Goal: Information Seeking & Learning: Learn about a topic

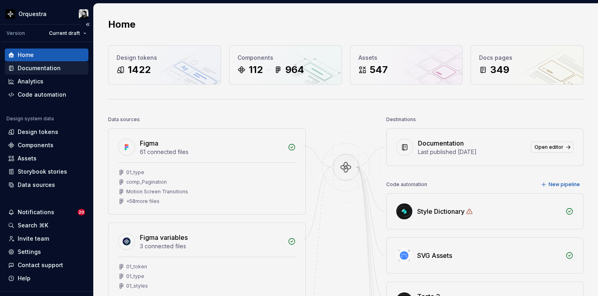
click at [29, 68] on div "Documentation" at bounding box center [39, 68] width 43 height 8
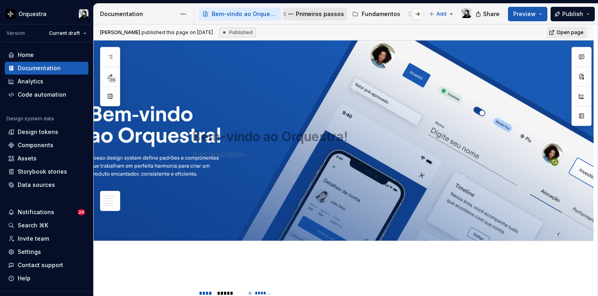
click at [308, 14] on div "Primeiros passos" at bounding box center [320, 14] width 48 height 8
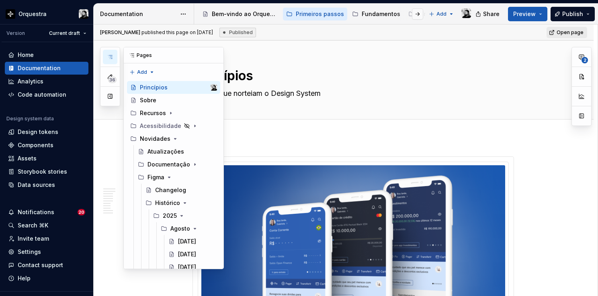
click at [114, 54] on button "button" at bounding box center [110, 57] width 14 height 14
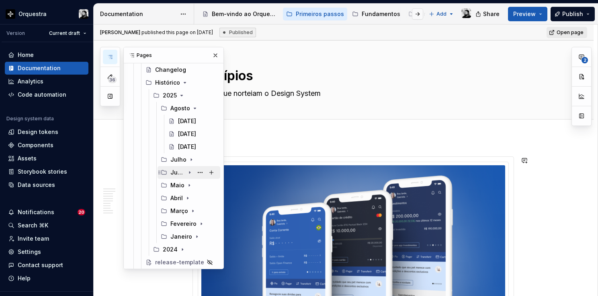
scroll to position [122, 0]
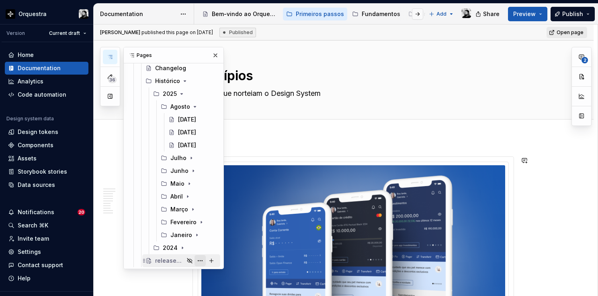
click at [198, 260] on button "Page tree" at bounding box center [199, 260] width 11 height 11
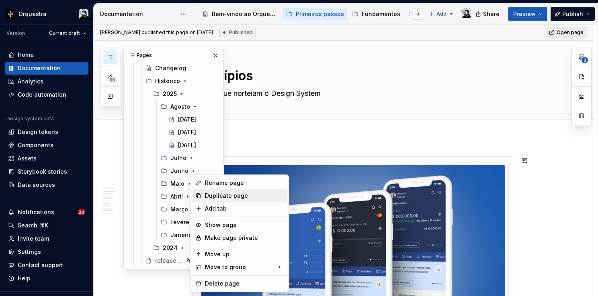
click at [225, 197] on div "Duplicate page" at bounding box center [244, 196] width 79 height 8
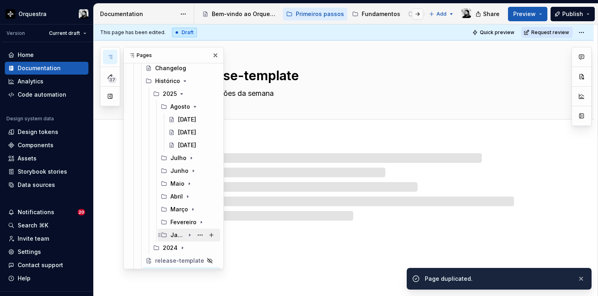
scroll to position [135, 0]
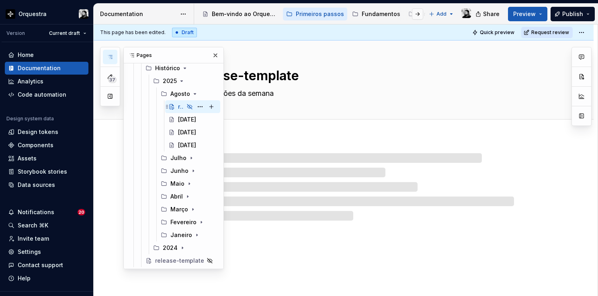
click at [184, 106] on div "release-template" at bounding box center [197, 106] width 39 height 11
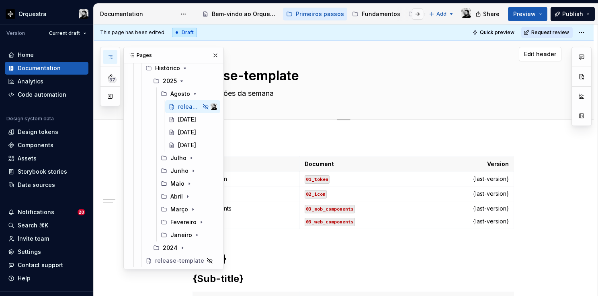
click at [284, 73] on textarea "release-template" at bounding box center [351, 75] width 321 height 19
type textarea "*"
type textarea "2"
type textarea "*"
type textarea "22"
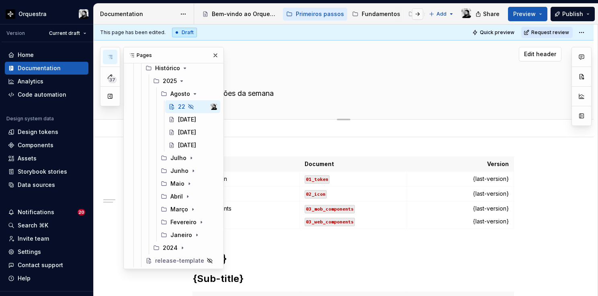
type textarea "*"
type textarea "22."
type textarea "*"
type textarea "22.0"
type textarea "*"
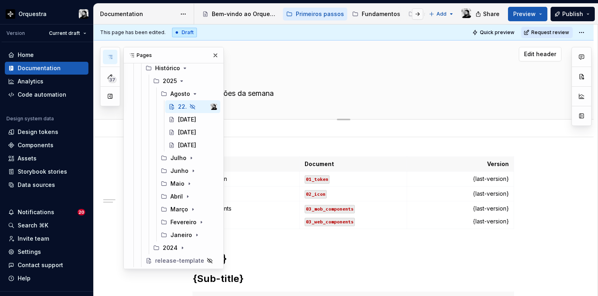
type textarea "22.08"
type textarea "*"
type textarea "22.08."
type textarea "*"
type textarea "22.08.2"
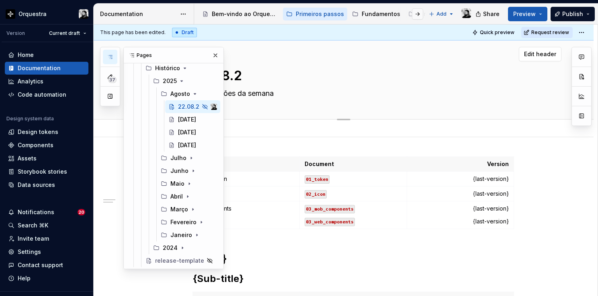
type textarea "*"
type textarea "22.08.25"
type textarea "*"
type textarea "22.08.25"
click at [214, 56] on button "button" at bounding box center [215, 55] width 11 height 11
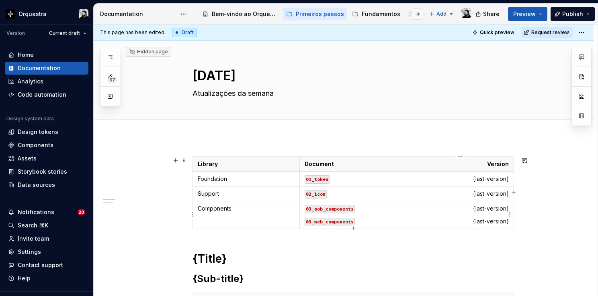
click at [486, 212] on p "{last-version}" at bounding box center [460, 209] width 97 height 8
click at [492, 224] on p "{last-version}" at bounding box center [460, 222] width 97 height 8
type textarea "*"
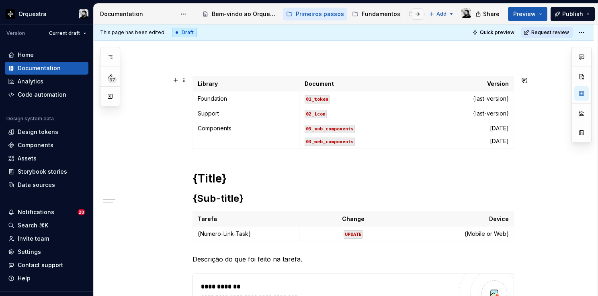
scroll to position [121, 0]
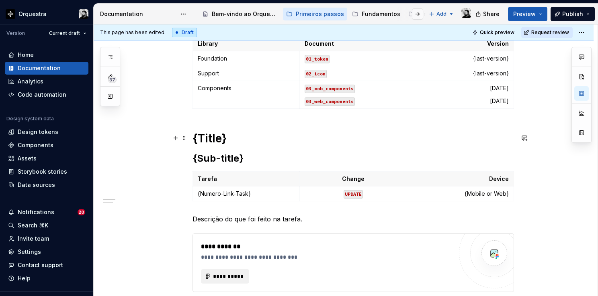
click at [219, 144] on h1 "{Title}" at bounding box center [352, 138] width 321 height 14
click at [231, 158] on h2 "{Sub-title}" at bounding box center [352, 158] width 321 height 13
click at [238, 198] on td "{Numero-Link-Task}" at bounding box center [246, 194] width 107 height 15
click at [225, 193] on p "2583276 e 2596463" at bounding box center [246, 194] width 97 height 8
click at [501, 196] on p "{Mobile or Web}" at bounding box center [460, 194] width 97 height 8
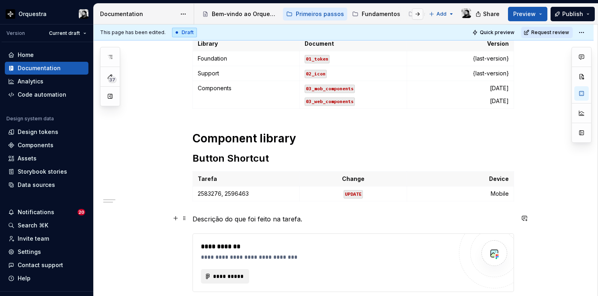
click at [241, 215] on p "Descrição do que foi feito na tarefa." at bounding box center [352, 220] width 321 height 10
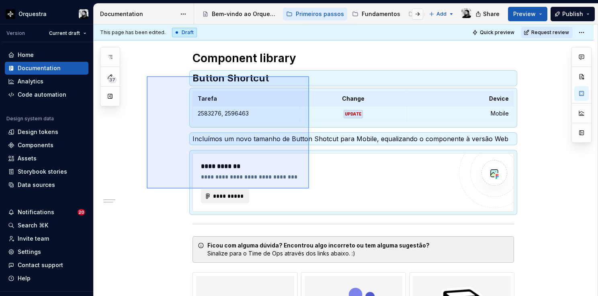
drag, startPoint x: 147, startPoint y: 76, endPoint x: 309, endPoint y: 189, distance: 198.0
click at [309, 189] on div "**********" at bounding box center [346, 161] width 504 height 272
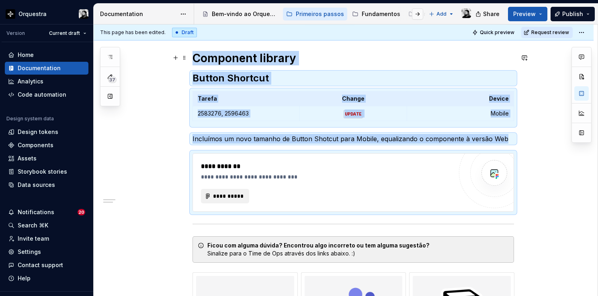
scroll to position [200, 0]
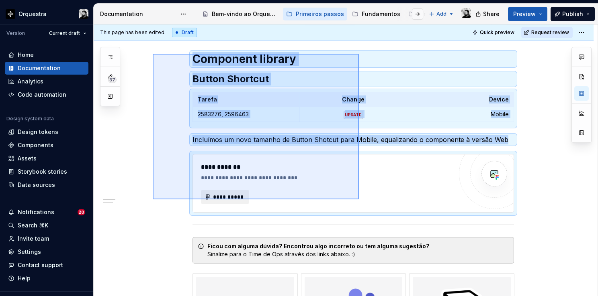
drag, startPoint x: 153, startPoint y: 53, endPoint x: 359, endPoint y: 200, distance: 252.9
click at [359, 200] on div "**********" at bounding box center [346, 161] width 504 height 272
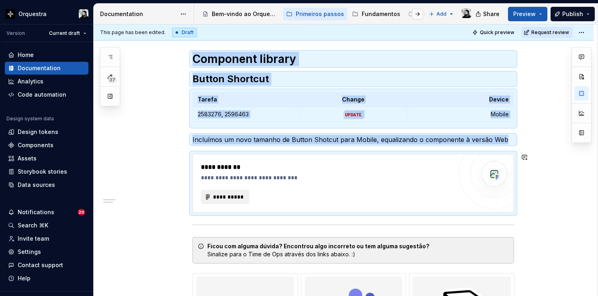
copy div "Library Document Version Foundation 01_token {last-version} Support 02_icon {la…"
click at [361, 180] on div "**********" at bounding box center [326, 178] width 251 height 8
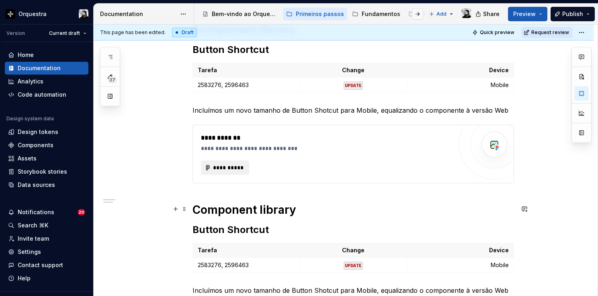
scroll to position [240, 0]
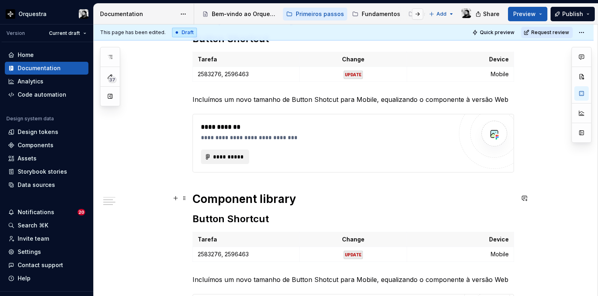
click at [251, 194] on h1 "Component library" at bounding box center [352, 199] width 321 height 14
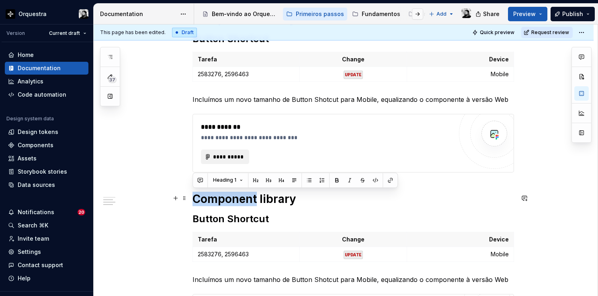
drag, startPoint x: 255, startPoint y: 195, endPoint x: 184, endPoint y: 191, distance: 71.6
click at [184, 191] on div "**********" at bounding box center [344, 265] width 500 height 737
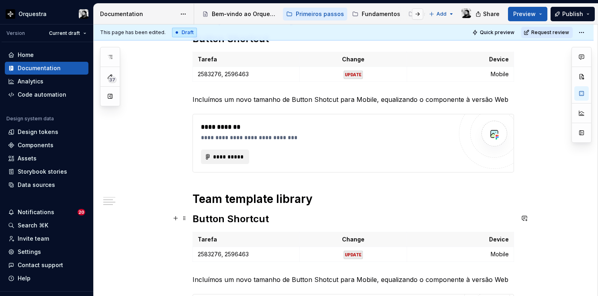
click at [238, 219] on h2 "Button Shortcut" at bounding box center [352, 219] width 321 height 13
click at [247, 278] on p "Incluímos um novo tamanho de Button Shotcut para Mobile, equalizando o componen…" at bounding box center [352, 280] width 321 height 10
click at [237, 255] on p "2583276, 2596463" at bounding box center [246, 255] width 97 height 8
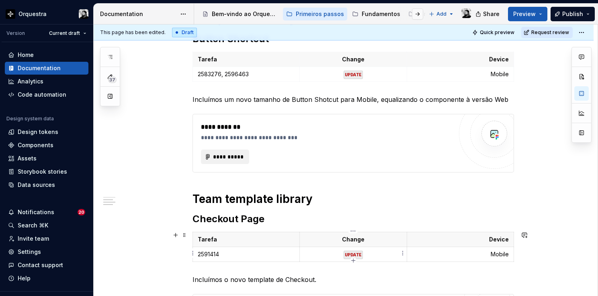
click at [350, 255] on code "UPDATE" at bounding box center [352, 255] width 19 height 8
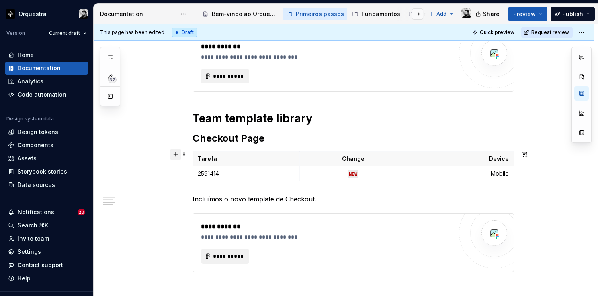
scroll to position [361, 0]
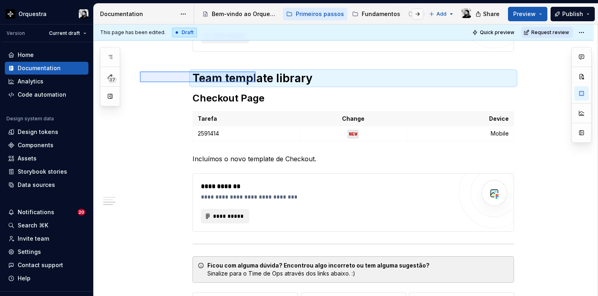
drag, startPoint x: 140, startPoint y: 72, endPoint x: 253, endPoint y: 77, distance: 113.8
click at [253, 77] on div "**********" at bounding box center [346, 161] width 504 height 272
click at [333, 215] on div "**********" at bounding box center [326, 216] width 251 height 14
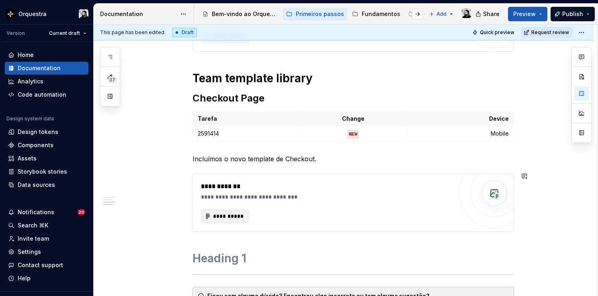
scroll to position [368, 0]
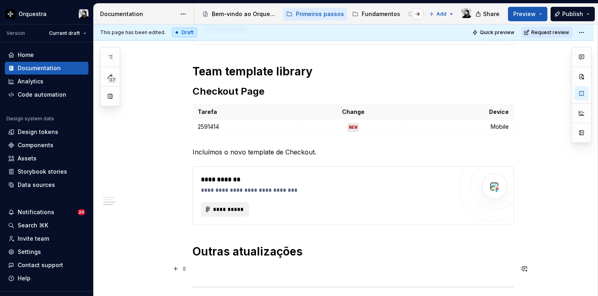
click at [223, 263] on div "**********" at bounding box center [352, 123] width 321 height 668
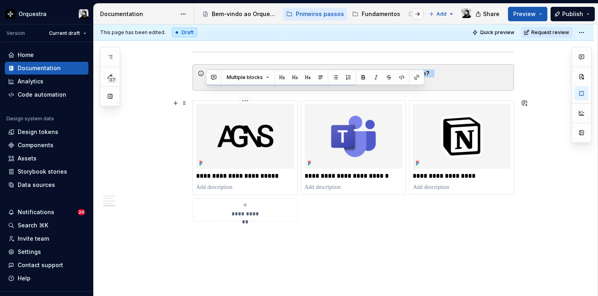
scroll to position [613, 0]
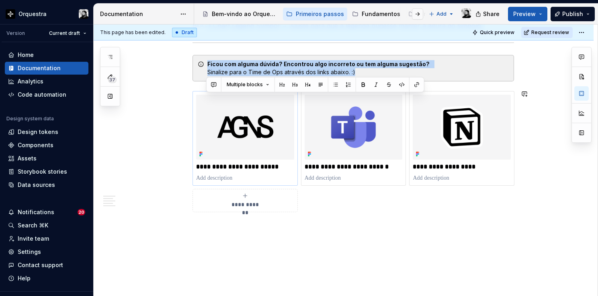
drag, startPoint x: 205, startPoint y: 268, endPoint x: 199, endPoint y: 156, distance: 111.4
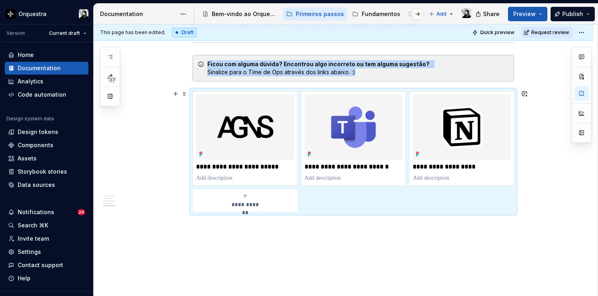
scroll to position [492, 0]
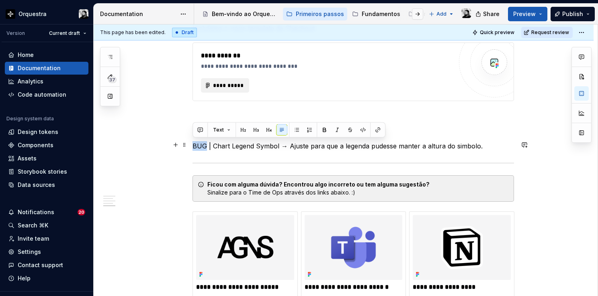
drag, startPoint x: 206, startPoint y: 141, endPoint x: 190, endPoint y: 142, distance: 15.3
click at [190, 142] on div "**********" at bounding box center [344, 38] width 500 height 787
click at [364, 133] on button "button" at bounding box center [362, 130] width 11 height 11
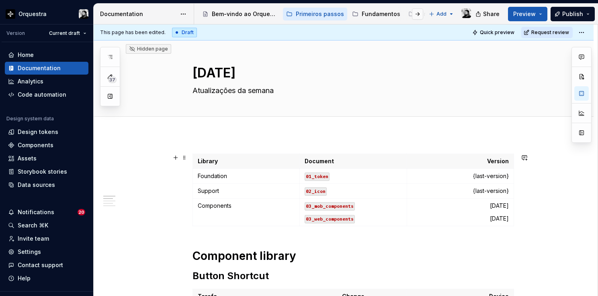
scroll to position [0, 0]
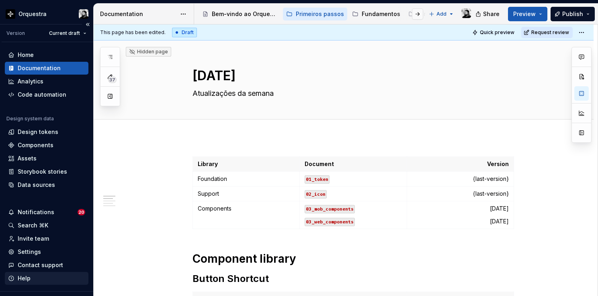
click at [29, 278] on div "Help" at bounding box center [24, 279] width 13 height 8
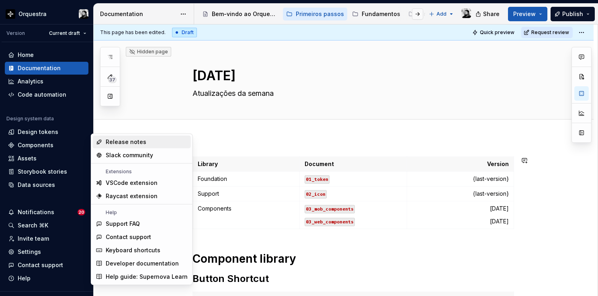
click at [124, 143] on div "Release notes" at bounding box center [126, 142] width 41 height 8
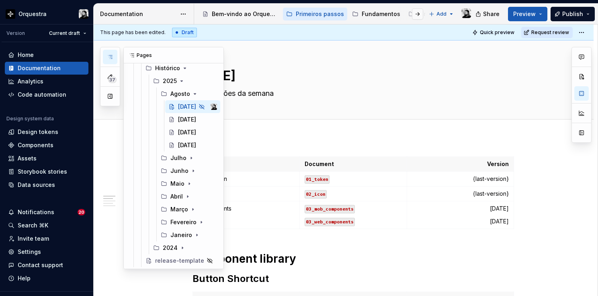
click at [112, 57] on icon "button" at bounding box center [110, 56] width 4 height 3
click at [201, 105] on button "Page tree" at bounding box center [199, 106] width 11 height 11
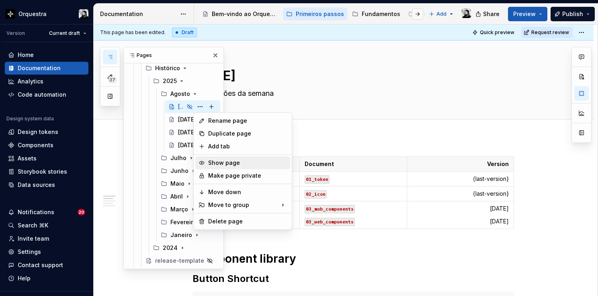
click at [236, 160] on div "Show page" at bounding box center [247, 163] width 79 height 8
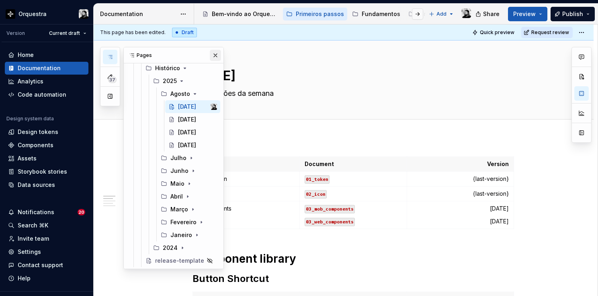
click at [212, 57] on button "button" at bounding box center [215, 55] width 11 height 11
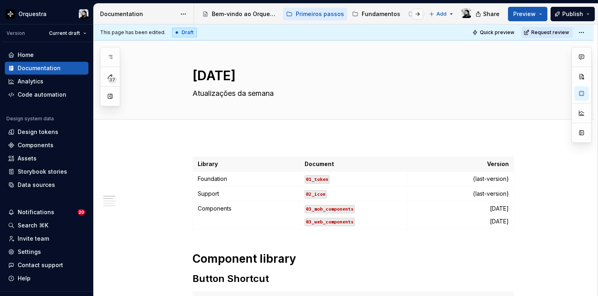
type textarea "*"
